Goal: Communication & Community: Answer question/provide support

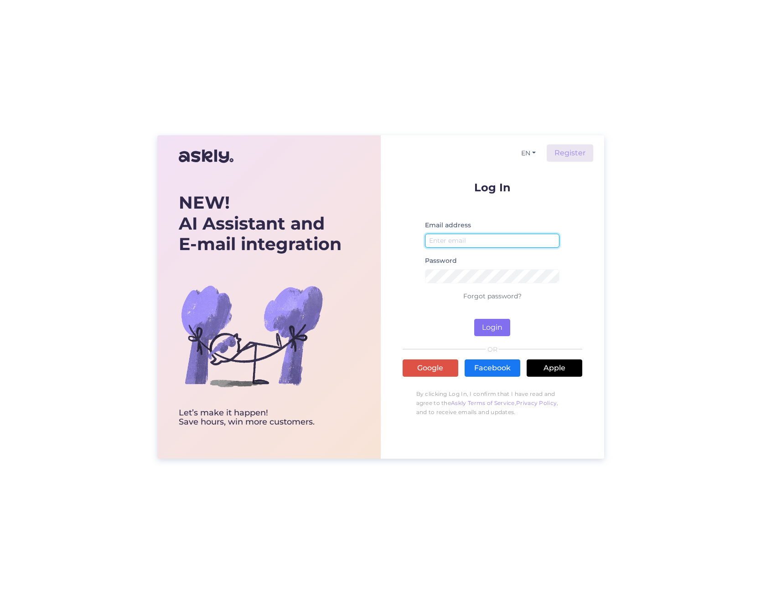
type input "[EMAIL_ADDRESS][PERSON_NAME][DOMAIN_NAME]"
click at [500, 321] on button "Login" at bounding box center [492, 327] width 36 height 17
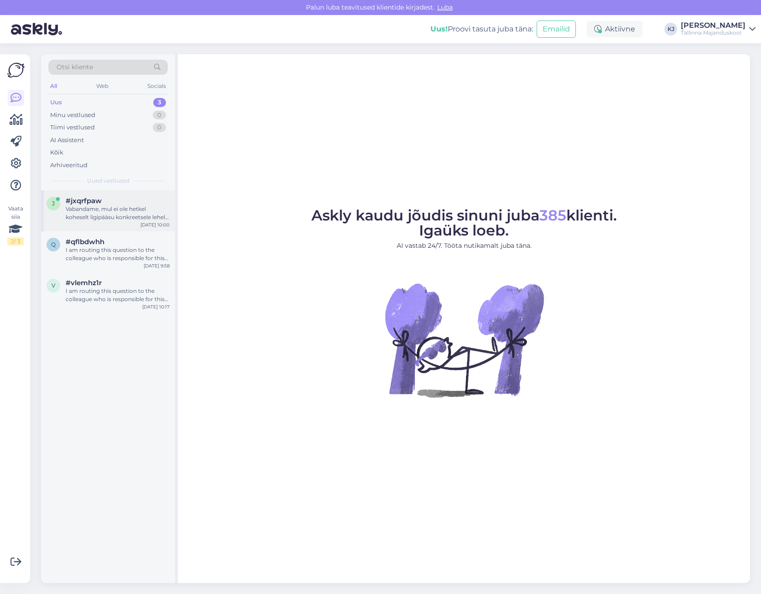
click at [125, 208] on div "Vabandame, mul ei ole hetkel koheselt ligipääsu konkreetsele lehele, kus on pod…" at bounding box center [118, 213] width 104 height 16
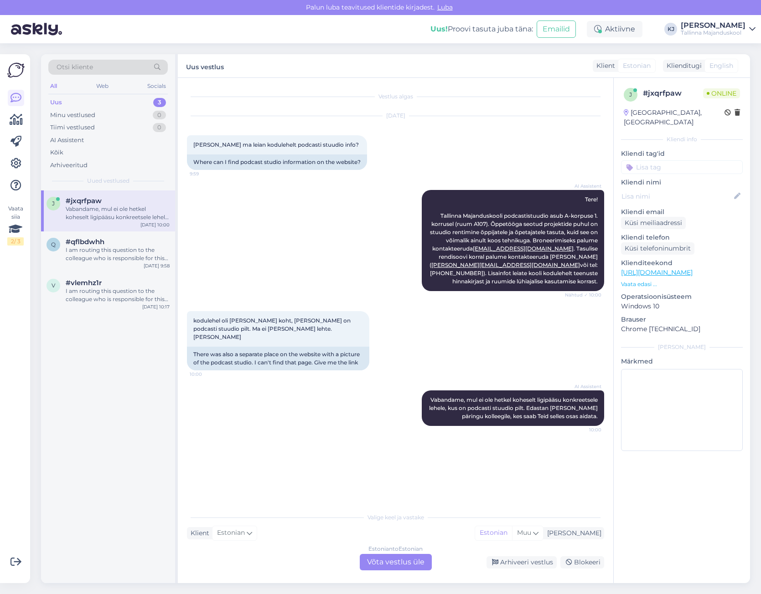
click at [268, 229] on div "AI Assistent Tere! Tallinna Majanduskooli podcastistuudio asub A-korpuse 1. kor…" at bounding box center [395, 240] width 417 height 121
click at [360, 563] on div "Estonian to Estonian Võta vestlus üle" at bounding box center [396, 562] width 72 height 16
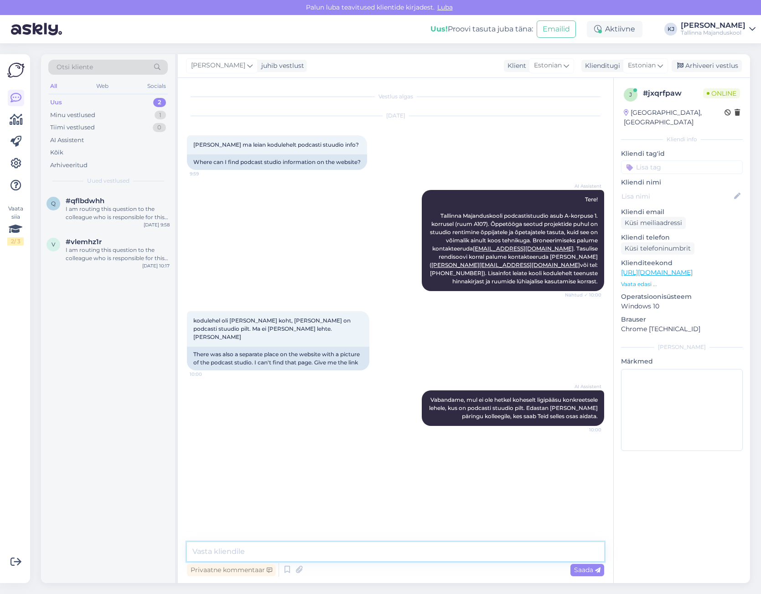
click at [377, 549] on textarea at bounding box center [395, 551] width 417 height 19
paste textarea "[URL][DOMAIN_NAME]"
type textarea "Tere! Podcasti stuudio kohta leiab rohkem teavet ja pildi siit: [URL][DOMAIN_NA…"
click at [577, 572] on span "Saada" at bounding box center [587, 570] width 26 height 8
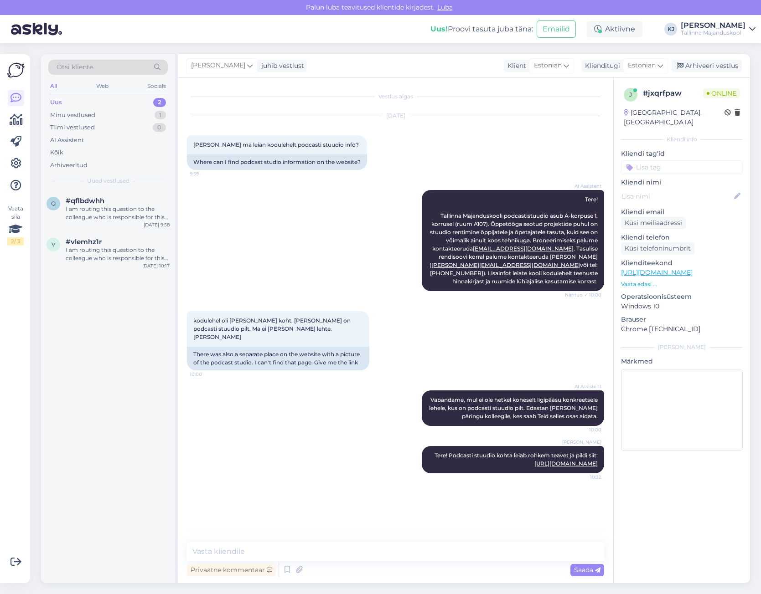
click at [680, 160] on input at bounding box center [682, 167] width 122 height 14
drag, startPoint x: 668, startPoint y: 158, endPoint x: 606, endPoint y: 165, distance: 62.4
click at [606, 165] on div "Vestlus algas Sep 29 2025 Kust ma leian kodulehelt podcasti stuudio info? 9:59 …" at bounding box center [464, 331] width 572 height 506
paste input "castistuudio"
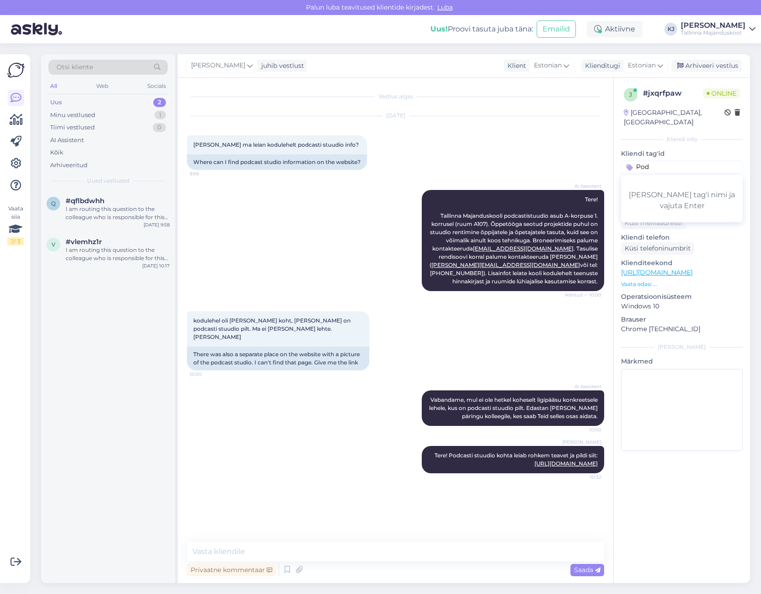
type input "Podcastistuudio"
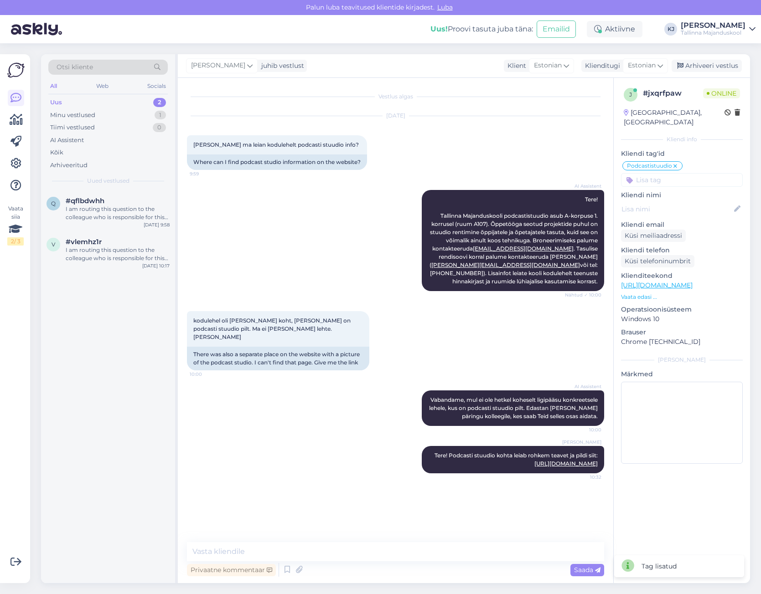
click at [714, 72] on div "Kreete Jürgens juhib vestlust Klient Estonian Klienditugi Estonian Arhiveeri ve…" at bounding box center [464, 66] width 572 height 24
click at [689, 67] on div "Arhiveeri vestlus" at bounding box center [706, 66] width 70 height 12
click at [650, 293] on p "Vaata edasi ..." at bounding box center [682, 297] width 122 height 8
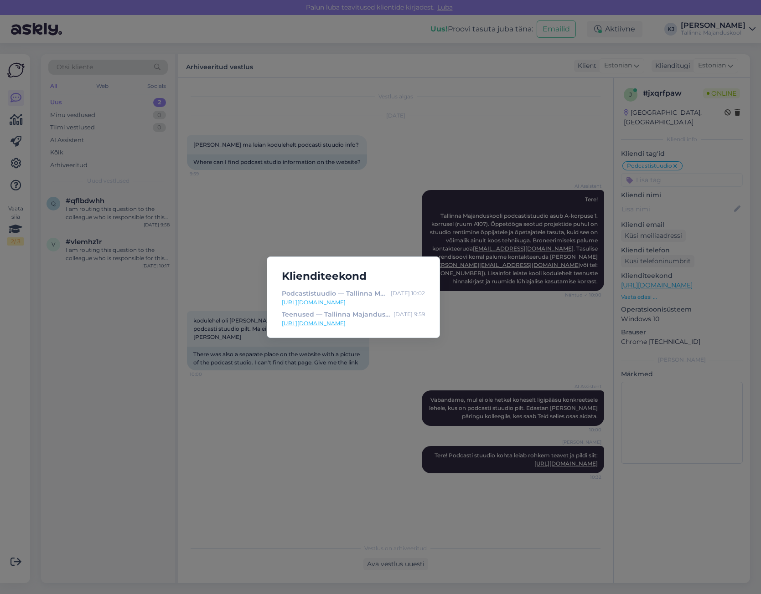
click at [650, 288] on div "Klienditeekond Podcastistuudio — Tallinna Majanduskool Sep 29 10:02 https://tmk…" at bounding box center [380, 297] width 761 height 594
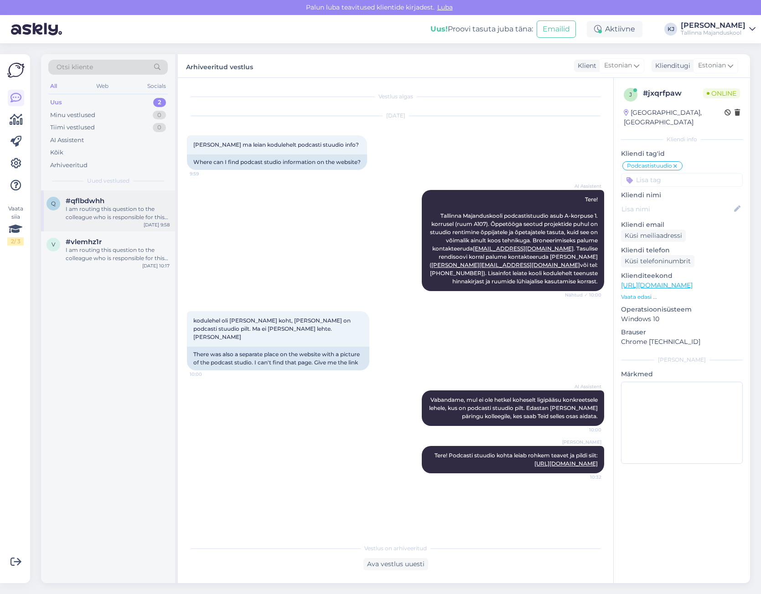
click at [88, 214] on div "I am routing this question to the colleague who is responsible for this topic. …" at bounding box center [118, 213] width 104 height 16
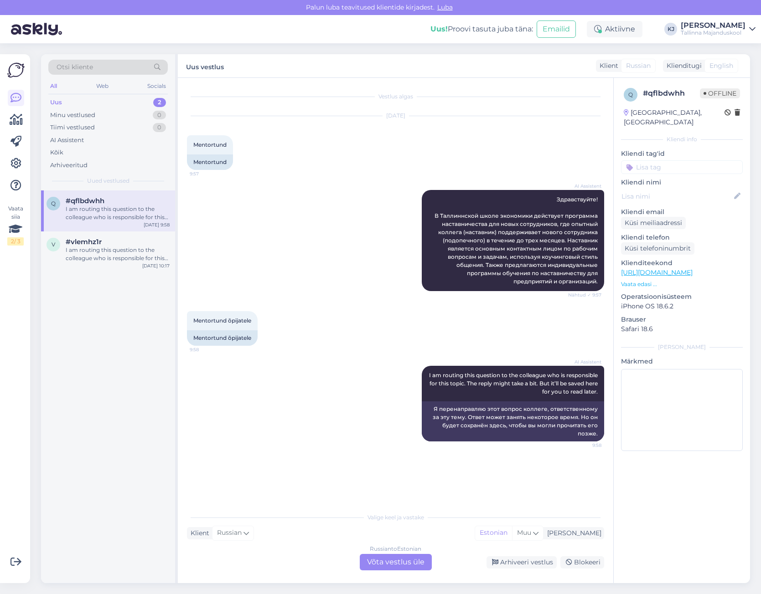
click at [327, 260] on div "AI Assistent Здравствуйте! В Таллиннской школе экономики действует программа на…" at bounding box center [395, 240] width 417 height 121
click at [142, 241] on div "#vlemhz1r" at bounding box center [118, 242] width 104 height 8
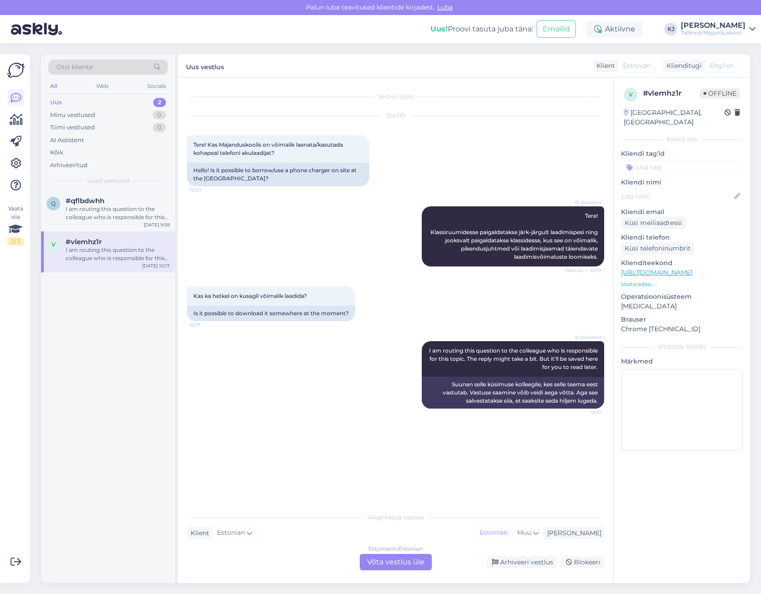
click at [142, 241] on div "#vlemhz1r" at bounding box center [118, 242] width 104 height 8
